Goal: Information Seeking & Learning: Learn about a topic

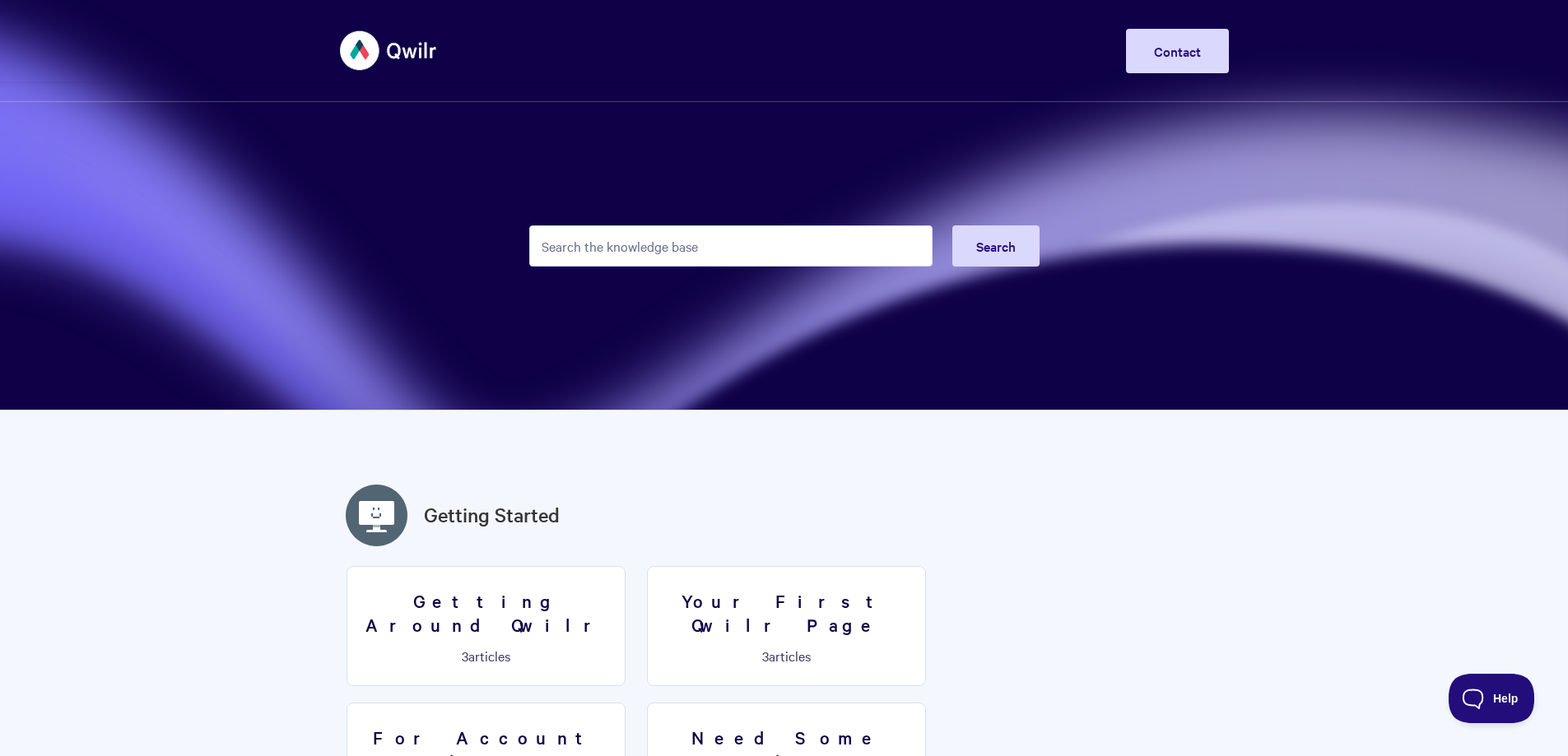
click at [623, 245] on input "Search the knowledge base" at bounding box center [731, 246] width 403 height 41
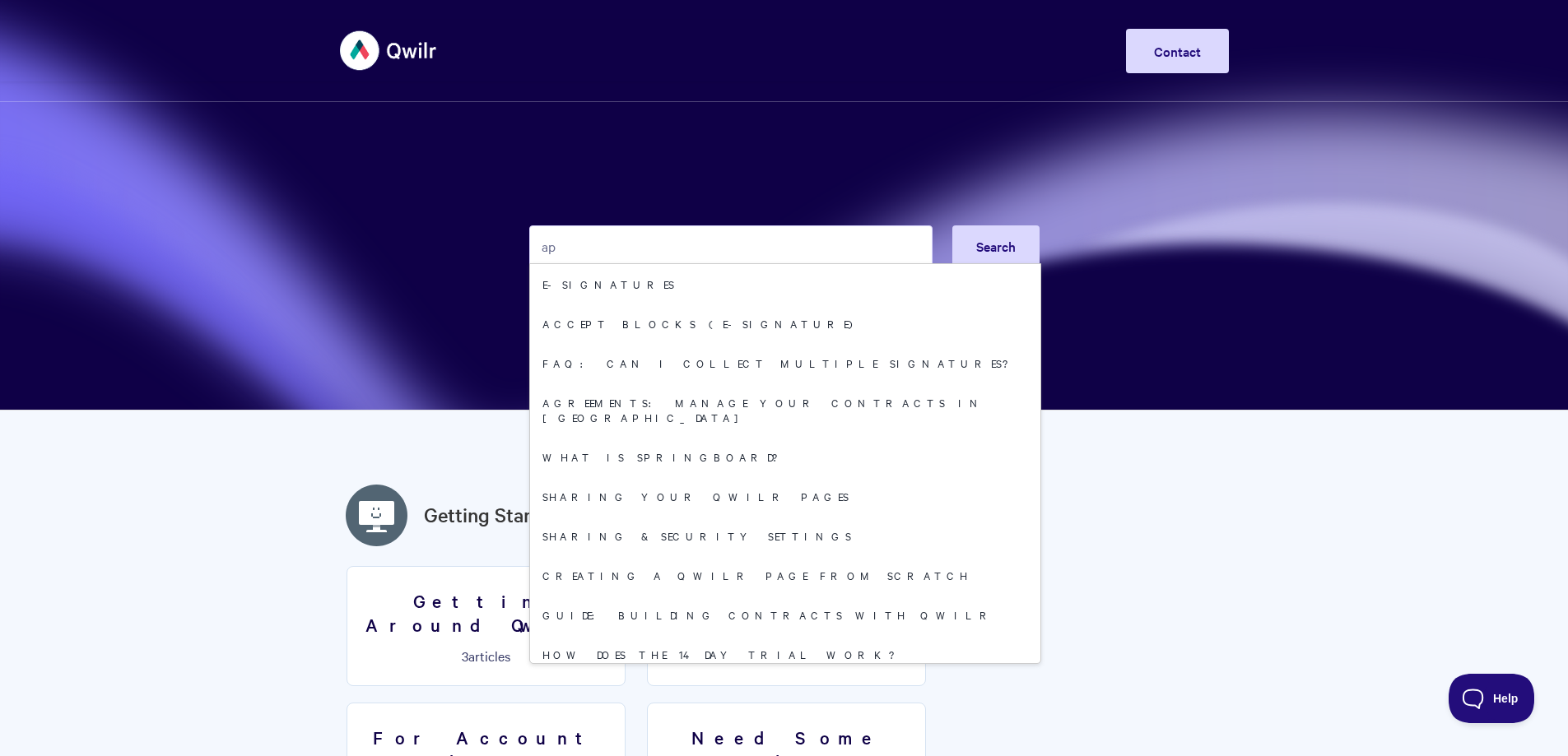
type input "a"
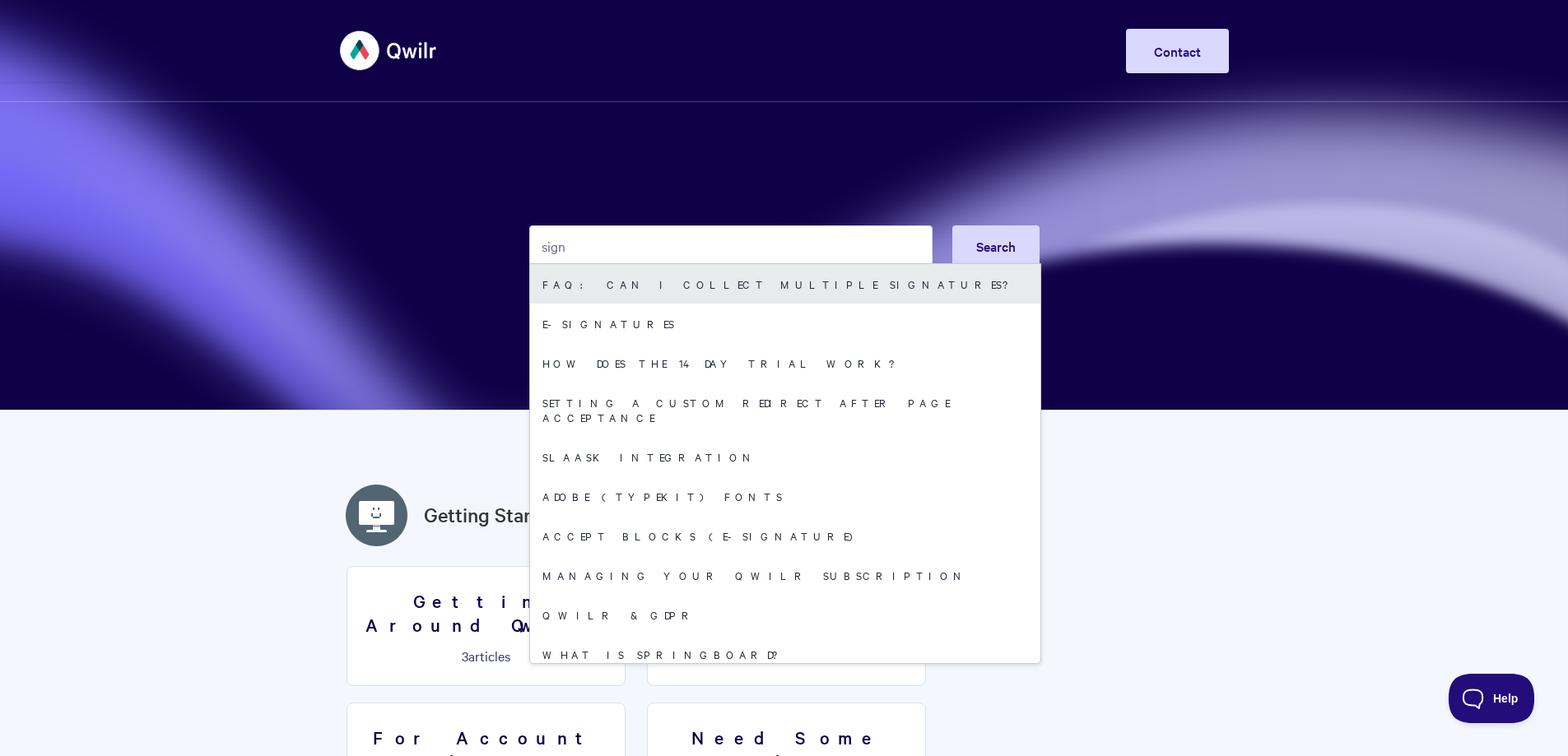
type input "sign"
click at [717, 286] on link "FAQ: Can I collect multiple signatures?" at bounding box center [785, 284] width 510 height 39
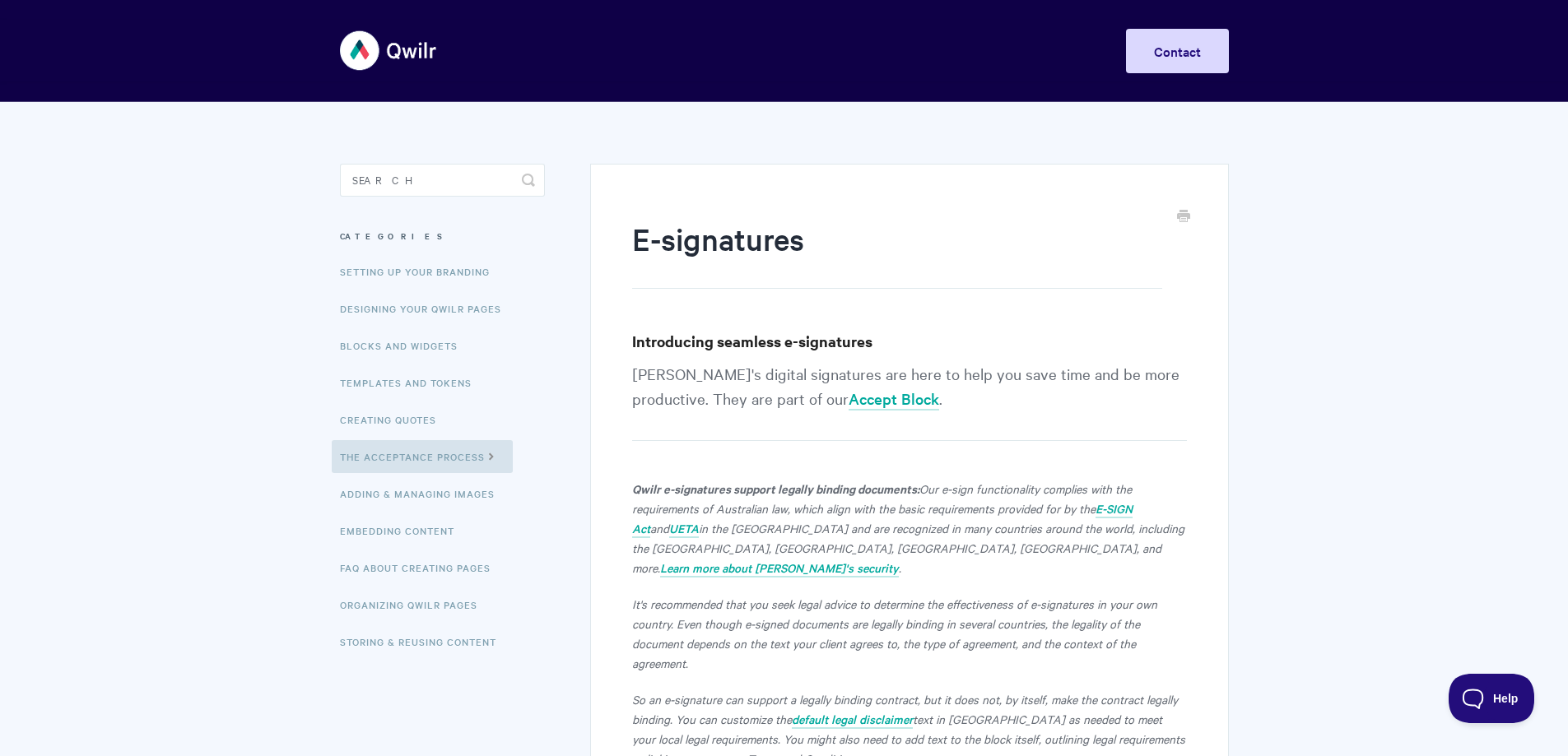
click at [360, 56] on img at bounding box center [388, 50] width 98 height 62
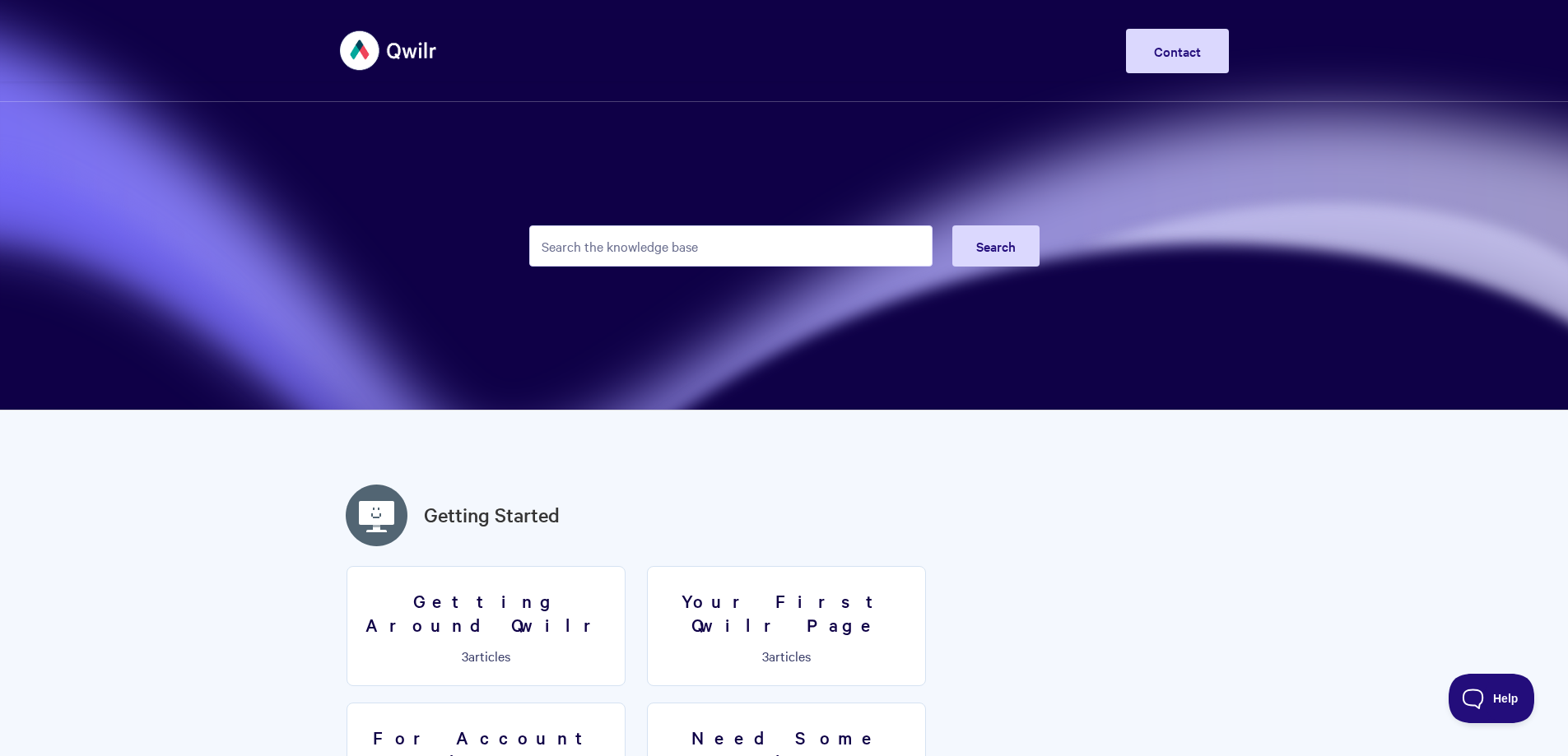
click at [363, 38] on img at bounding box center [388, 50] width 98 height 62
